Goal: Use online tool/utility: Use online tool/utility

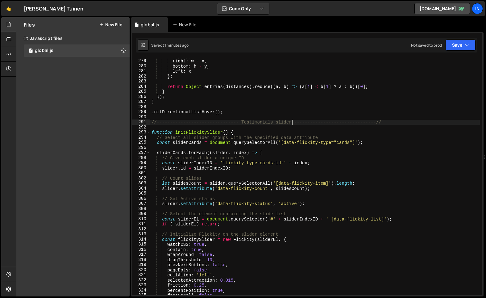
scroll to position [1420, 0]
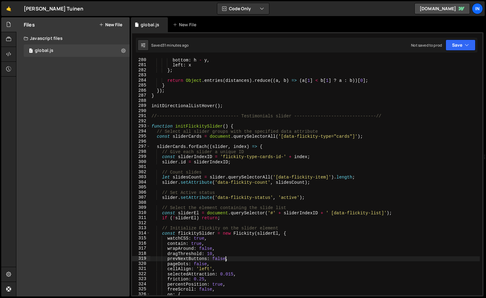
drag, startPoint x: 225, startPoint y: 258, endPoint x: 224, endPoint y: 269, distance: 10.6
click at [225, 258] on div "bottom : h - y , left : x } ; return Object . entries ( distances ) . reduce ((…" at bounding box center [314, 180] width 329 height 247
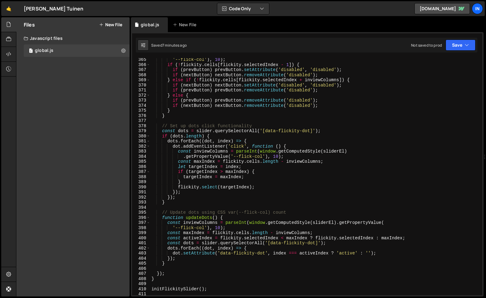
scroll to position [1853, 0]
click at [221, 215] on div "'--flick-col' ) , 10 ) ; if ( ! flickity . cells [ flickity . selectedIndex - 1…" at bounding box center [314, 180] width 329 height 247
click at [168, 262] on div "'--flick-col' ) , 10 ) ; if ( ! flickity . cells [ flickity . selectedIndex - 1…" at bounding box center [314, 180] width 329 height 247
click at [183, 118] on div "'--flick-col' ) , 10 ) ; if ( ! flickity . cells [ flickity . selectedIndex - 1…" at bounding box center [314, 180] width 329 height 247
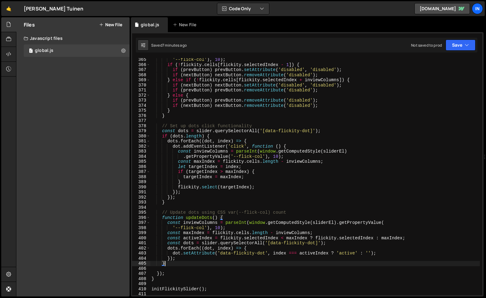
type textarea "// Set up dots click functionality"
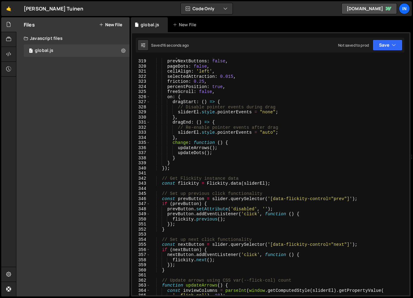
scroll to position [1616, 0]
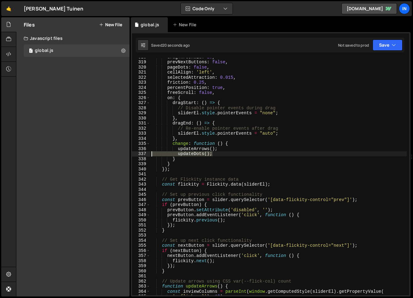
drag, startPoint x: 173, startPoint y: 148, endPoint x: 97, endPoint y: 154, distance: 76.7
click at [97, 154] on div "Files New File Javascript files 1 global.js 0 CSS files Copy share link Edit Fi…" at bounding box center [214, 156] width 397 height 279
type textarea "updateDots();"
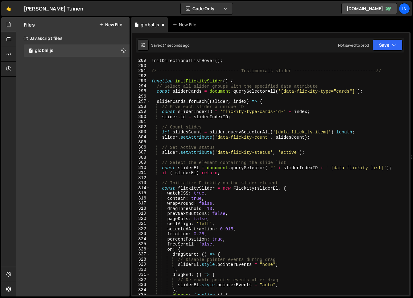
scroll to position [1465, 0]
click at [152, 83] on div "initDirectionalListHover ( ) ; //------------------------------- Testimonials s…" at bounding box center [278, 176] width 257 height 247
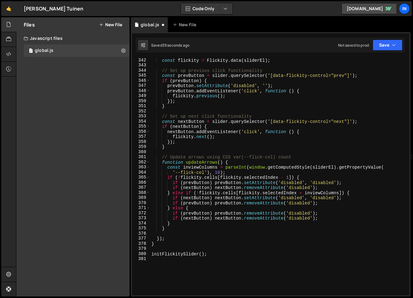
scroll to position [1818, 0]
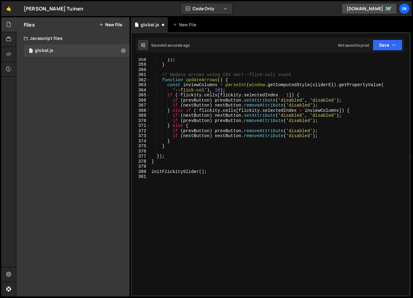
click at [212, 171] on div "}) ; } // Update arrows using CSS var(--flick-col) count function updateArrows …" at bounding box center [278, 180] width 257 height 247
type textarea "initFlickitySlider();"
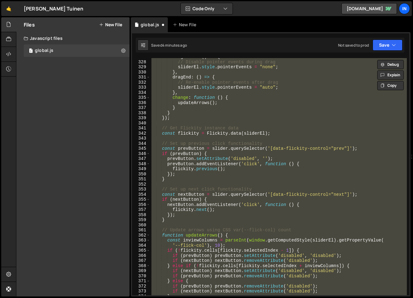
scroll to position [1662, 0]
paste textarea
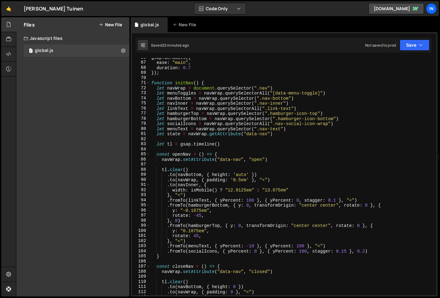
scroll to position [342, 0]
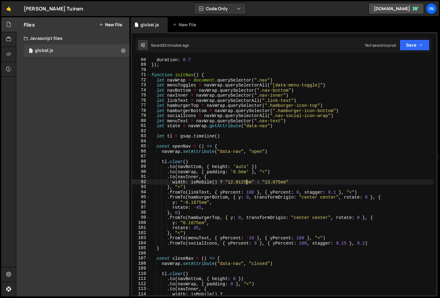
click at [247, 182] on div "duration : 0.7 }) ; function initNav ( ) { let navWrap = document . querySelect…" at bounding box center [292, 180] width 284 height 247
type textarea "width: [DEMOGRAPHIC_DATA]() ? "12.8125em" : "13.875em""
click at [228, 181] on div "duration : 0.7 }) ; function initNav ( ) { let navWrap = document . querySelect…" at bounding box center [292, 180] width 284 height 247
